Goal: Find specific page/section: Find specific page/section

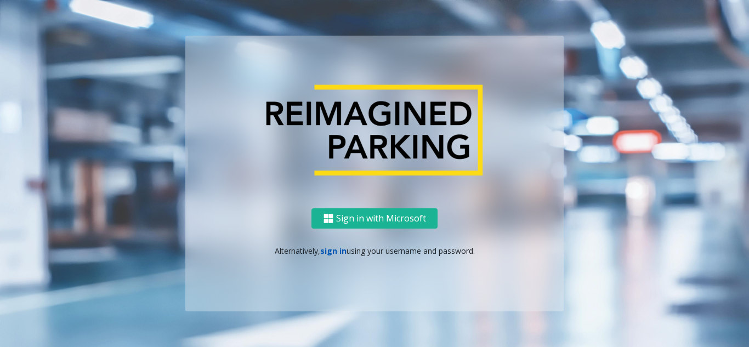
click at [331, 255] on link "sign in" at bounding box center [333, 251] width 26 height 10
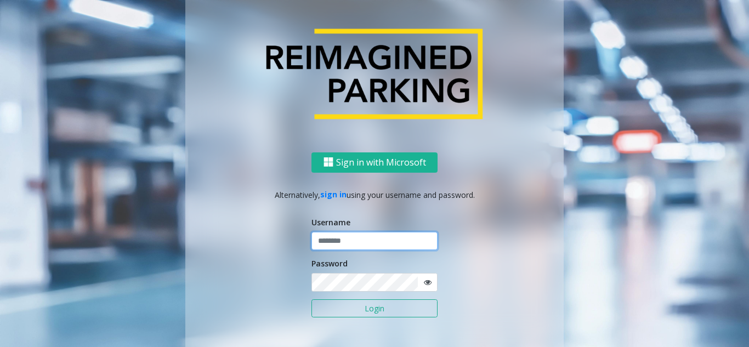
click at [330, 243] on input "text" at bounding box center [374, 241] width 126 height 19
paste input "*******"
type input "*******"
click at [362, 308] on button "Login" at bounding box center [374, 308] width 126 height 19
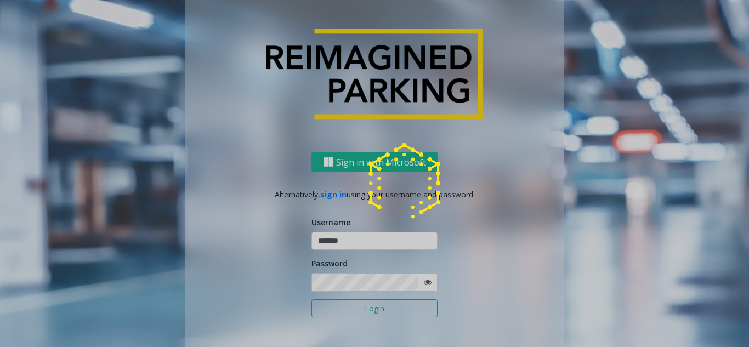
click at [362, 308] on div at bounding box center [374, 173] width 749 height 347
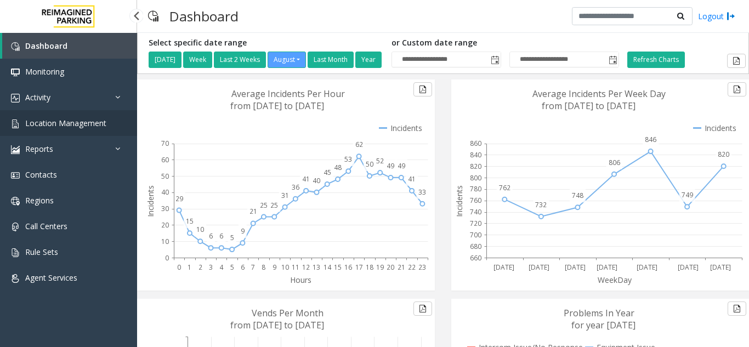
click at [50, 123] on span "Location Management" at bounding box center [65, 123] width 81 height 10
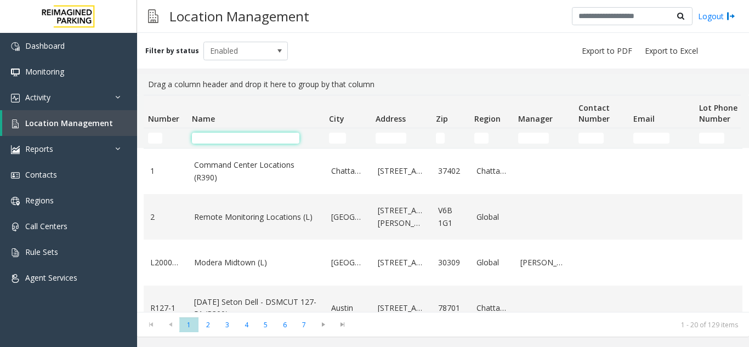
click at [246, 137] on input "Name Filter" at bounding box center [245, 138] width 107 height 11
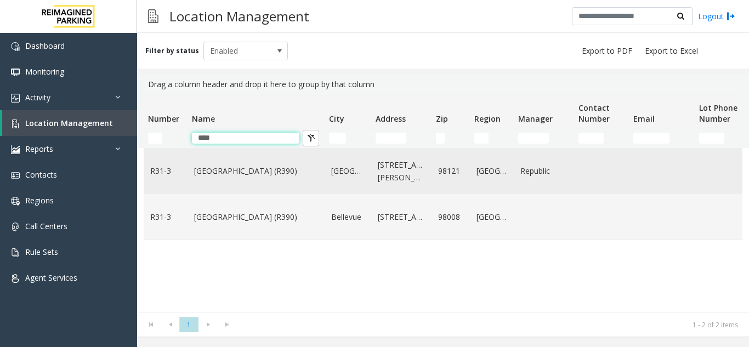
type input "****"
click at [250, 173] on link "[GEOGRAPHIC_DATA] (R390)" at bounding box center [256, 171] width 124 height 12
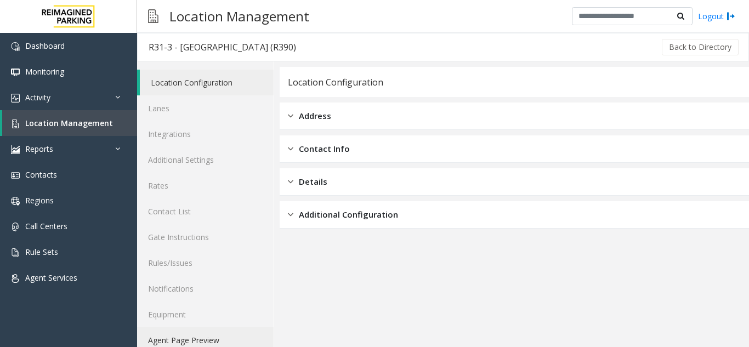
click at [223, 341] on link "Agent Page Preview" at bounding box center [205, 340] width 137 height 26
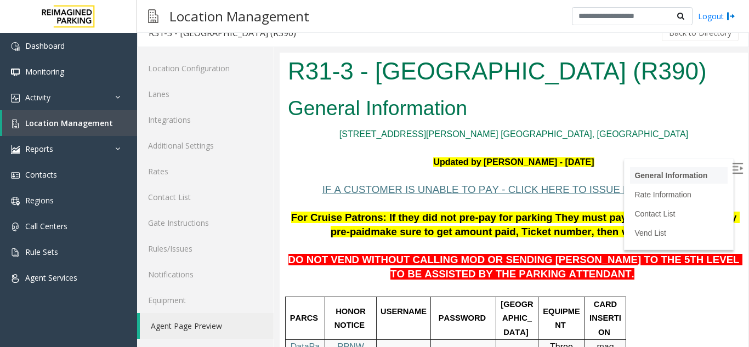
scroll to position [219, 0]
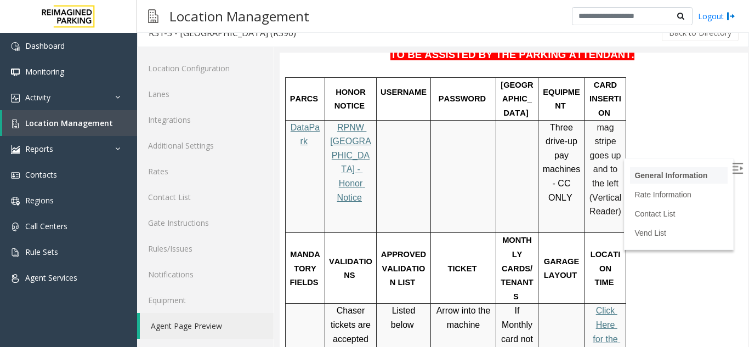
click at [711, 183] on li "General Information" at bounding box center [679, 175] width 98 height 16
click at [732, 168] on img at bounding box center [737, 168] width 11 height 11
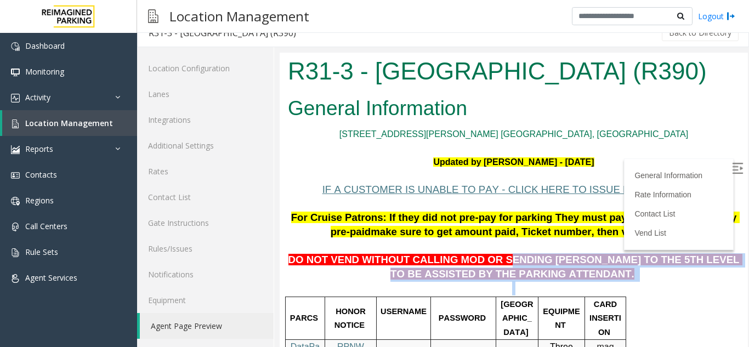
drag, startPoint x: 482, startPoint y: 258, endPoint x: 599, endPoint y: 285, distance: 119.8
click at [492, 263] on span "DO NOT VEND WITHOUT CALLING MOD OR SENDING [PERSON_NAME] TO THE 5TH LEVEL TO BE…" at bounding box center [515, 267] width 454 height 26
drag, startPoint x: 481, startPoint y: 260, endPoint x: 610, endPoint y: 279, distance: 130.2
click at [610, 279] on p "DO NOT VEND WITHOUT CALLING MOD OR SENDING [PERSON_NAME] TO THE 5TH LEVEL TO BE…" at bounding box center [514, 261] width 452 height 42
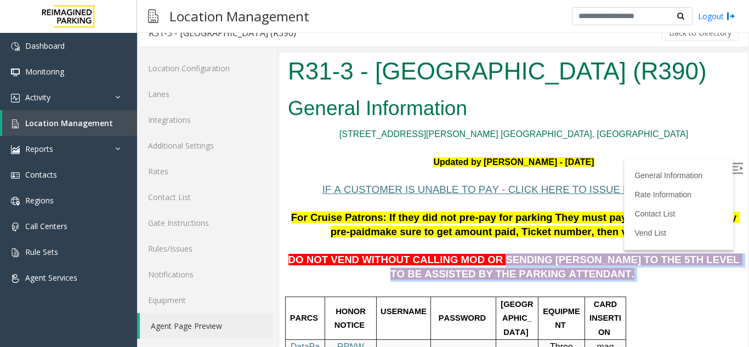
copy p "SENDING [PERSON_NAME] TO THE 5TH LEVEL TO BE ASSISTED BY THE PARKING ATTENDANT."
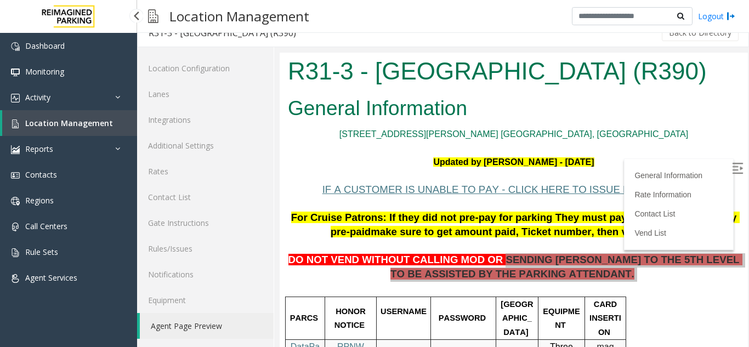
click at [91, 127] on span "Location Management" at bounding box center [69, 123] width 88 height 10
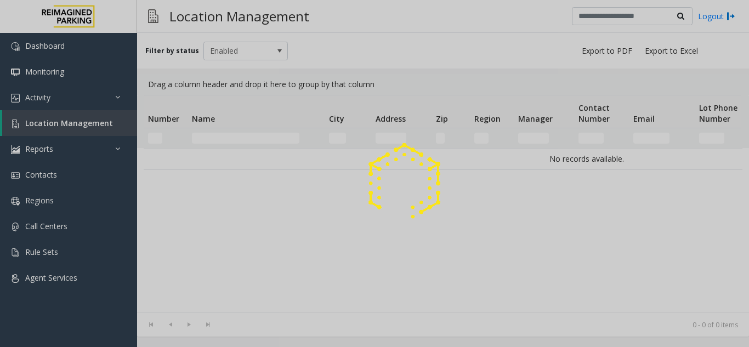
click at [98, 103] on div at bounding box center [374, 173] width 749 height 347
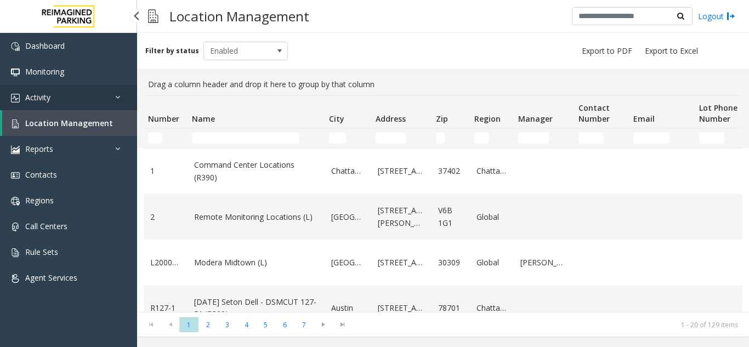
click at [95, 105] on link "Activity" at bounding box center [68, 97] width 137 height 26
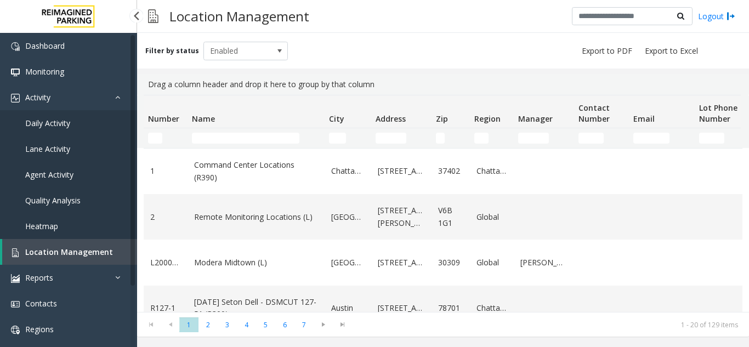
click at [87, 132] on link "Daily Activity" at bounding box center [68, 123] width 137 height 26
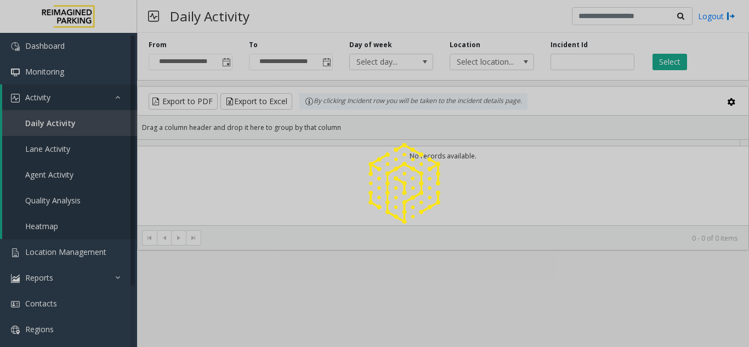
click at [209, 5] on div at bounding box center [374, 173] width 749 height 347
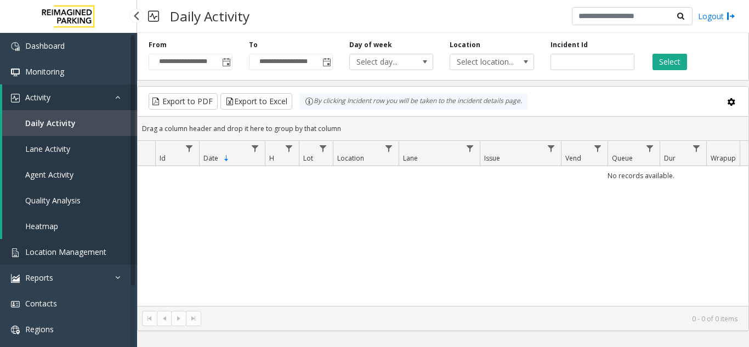
click at [94, 252] on span "Location Management" at bounding box center [65, 252] width 81 height 10
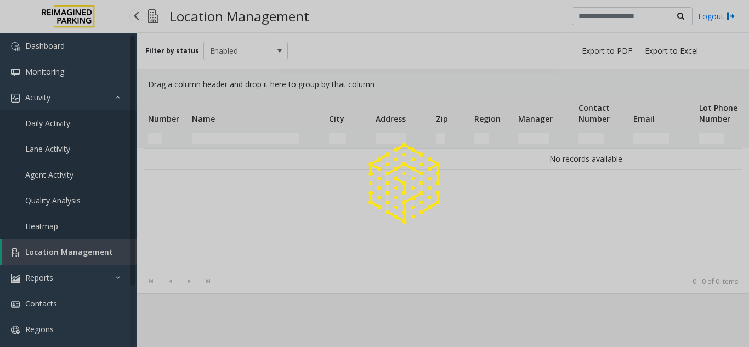
click at [94, 252] on div at bounding box center [374, 173] width 749 height 347
